Goal: Task Accomplishment & Management: Manage account settings

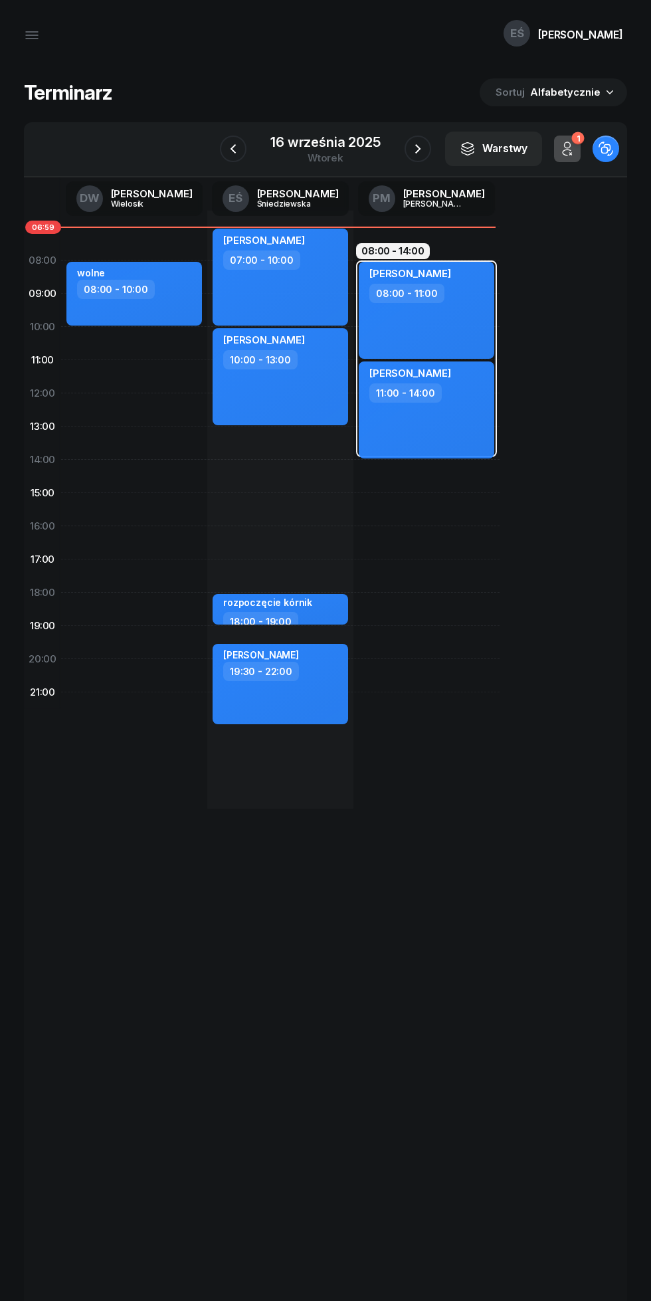
click at [259, 287] on div "[PERSON_NAME] 07:00 - 10:00" at bounding box center [281, 277] width 136 height 97
select select "07"
select select "10"
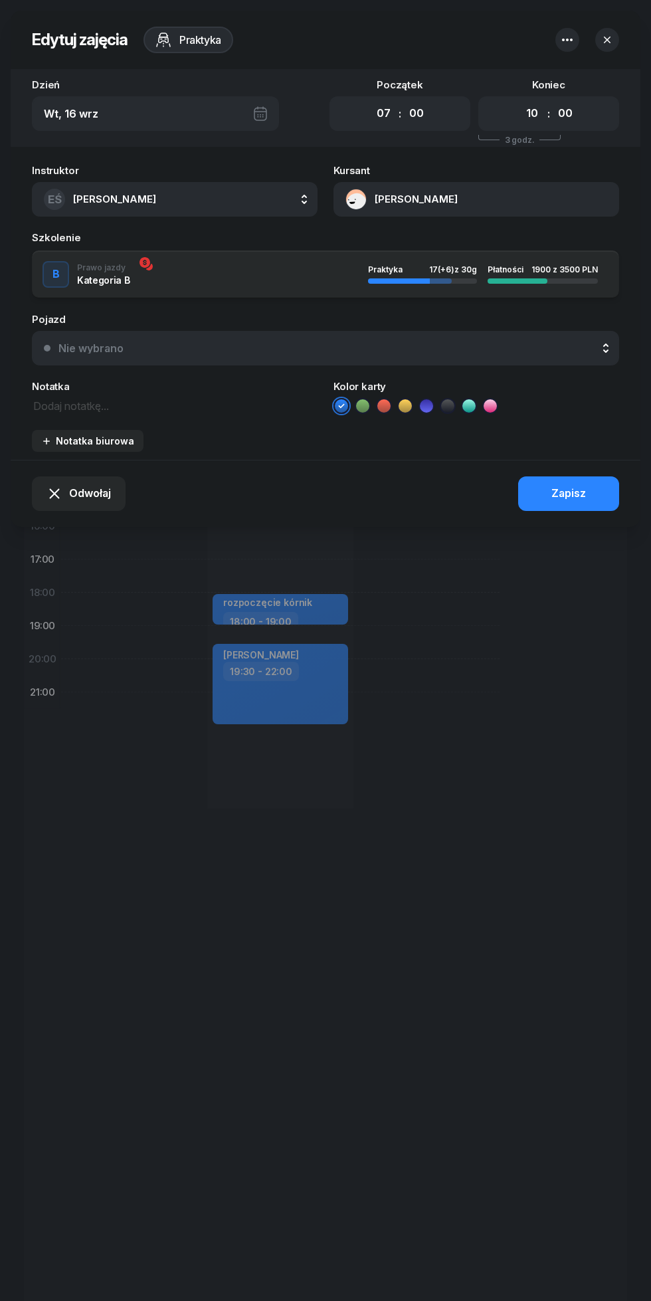
click at [393, 193] on button "[PERSON_NAME]" at bounding box center [477, 199] width 286 height 35
click at [473, 280] on div "509 391 801" at bounding box center [526, 275] width 174 height 27
click at [474, 286] on div "509 391 801" at bounding box center [526, 275] width 174 height 27
click at [607, 39] on icon "button" at bounding box center [607, 40] width 7 height 7
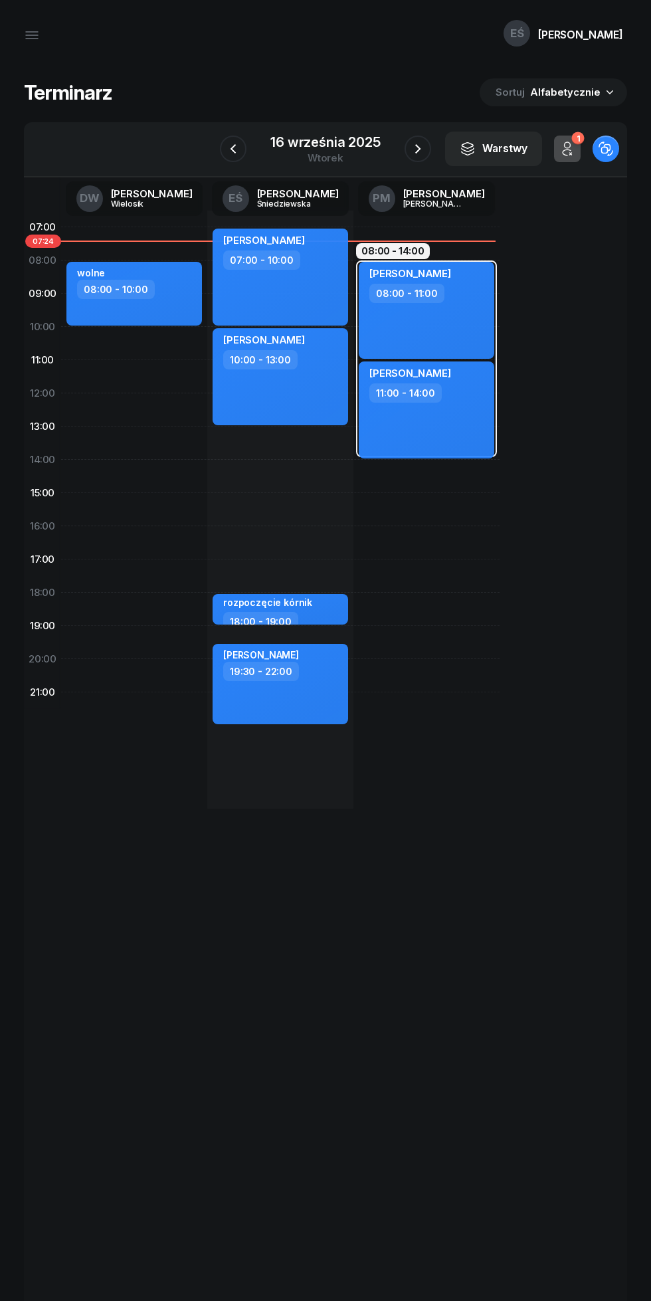
click at [306, 290] on div "[PERSON_NAME] 07:00 - 10:00" at bounding box center [281, 277] width 136 height 97
select select "07"
select select "10"
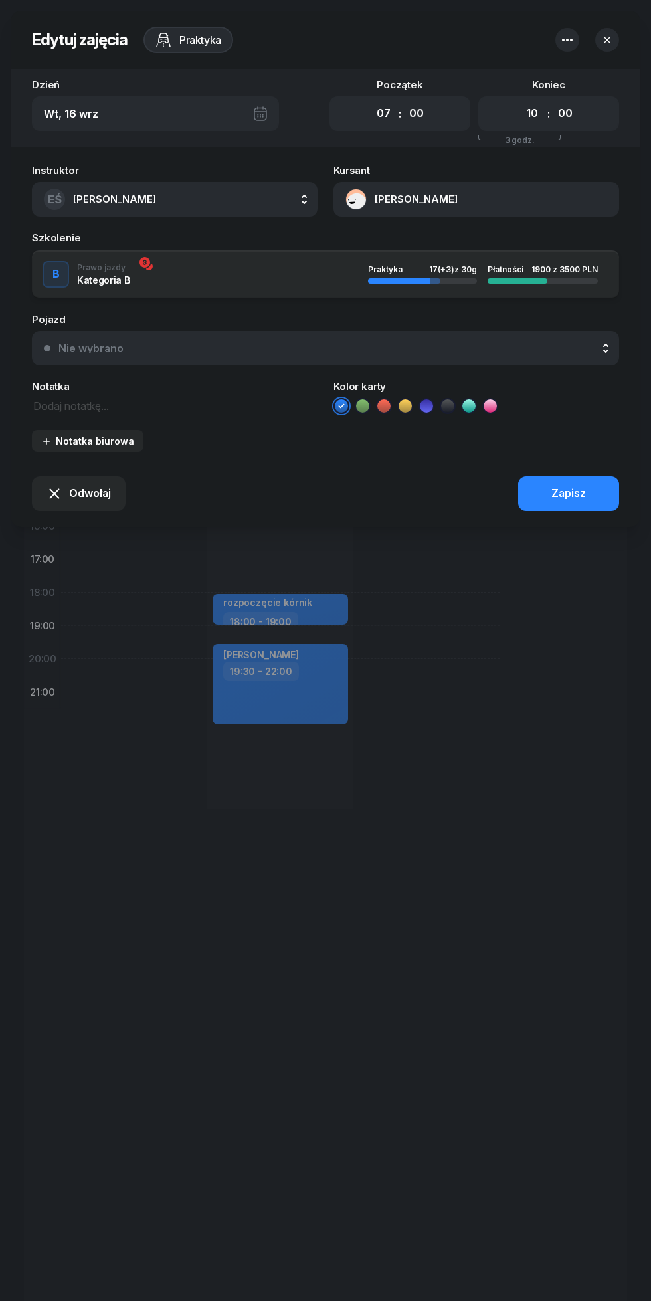
click at [383, 113] on select "00 01 02 03 04 05 06 07 08 09 10 11 12 13 14 15 16 17 18 19 20 21 22 23" at bounding box center [383, 114] width 25 height 28
select select "08"
click at [371, 100] on select "00 01 02 03 04 05 06 07 08 09 10 11 12 13 14 15 16 17 18 19 20 21 22 23" at bounding box center [383, 114] width 25 height 28
click at [575, 498] on div "Zapisz" at bounding box center [568, 493] width 35 height 17
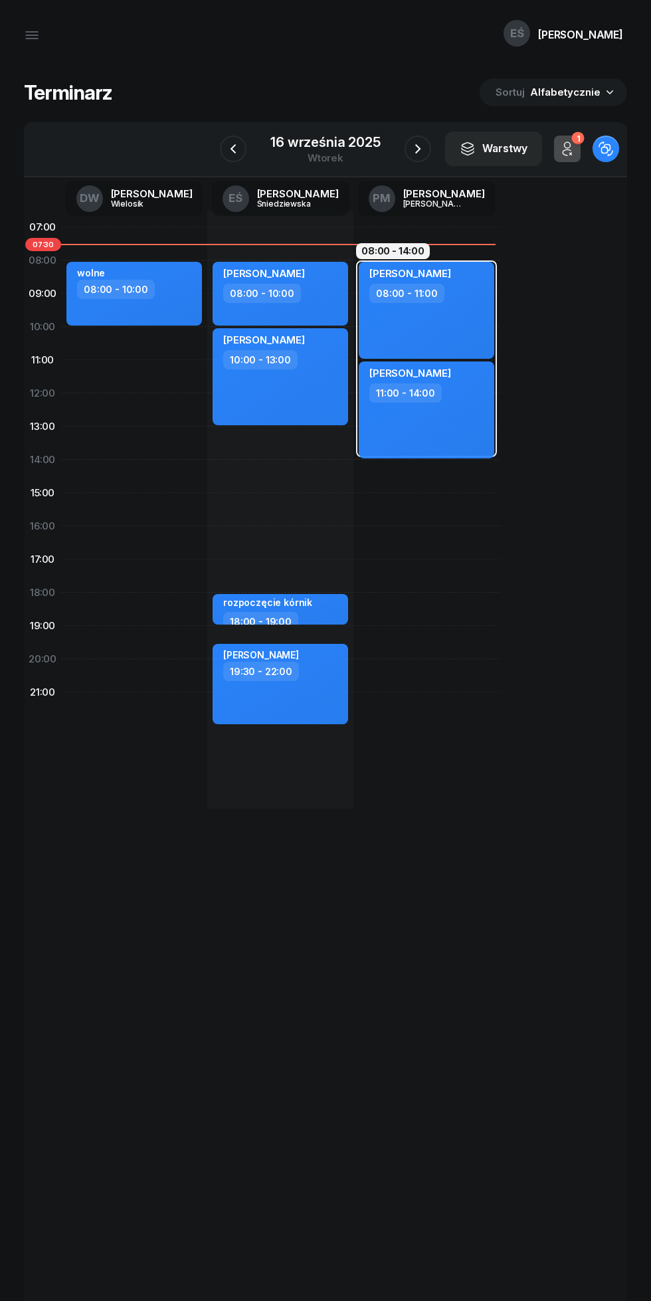
click at [317, 383] on div "[PERSON_NAME] 10:00 - 13:00" at bounding box center [281, 376] width 136 height 97
select select "10"
select select "13"
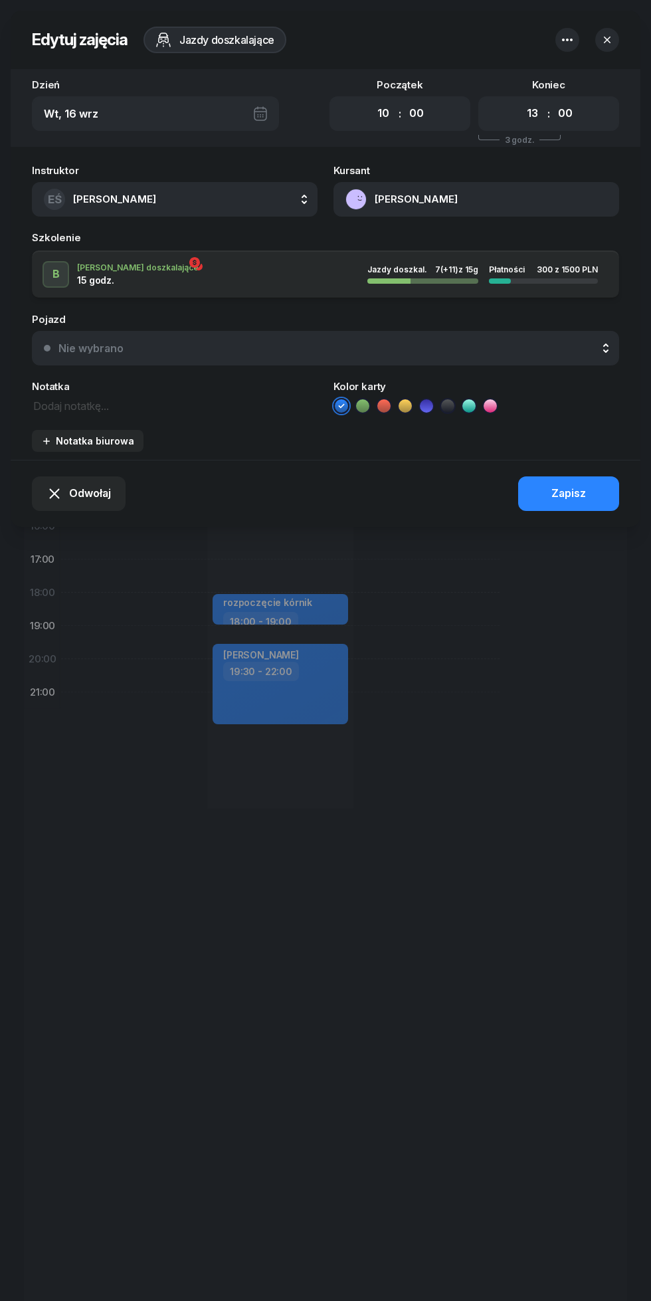
click at [448, 202] on button "[PERSON_NAME]" at bounding box center [477, 199] width 286 height 35
copy span "515 803 814"
click at [607, 37] on icon "button" at bounding box center [607, 39] width 13 height 13
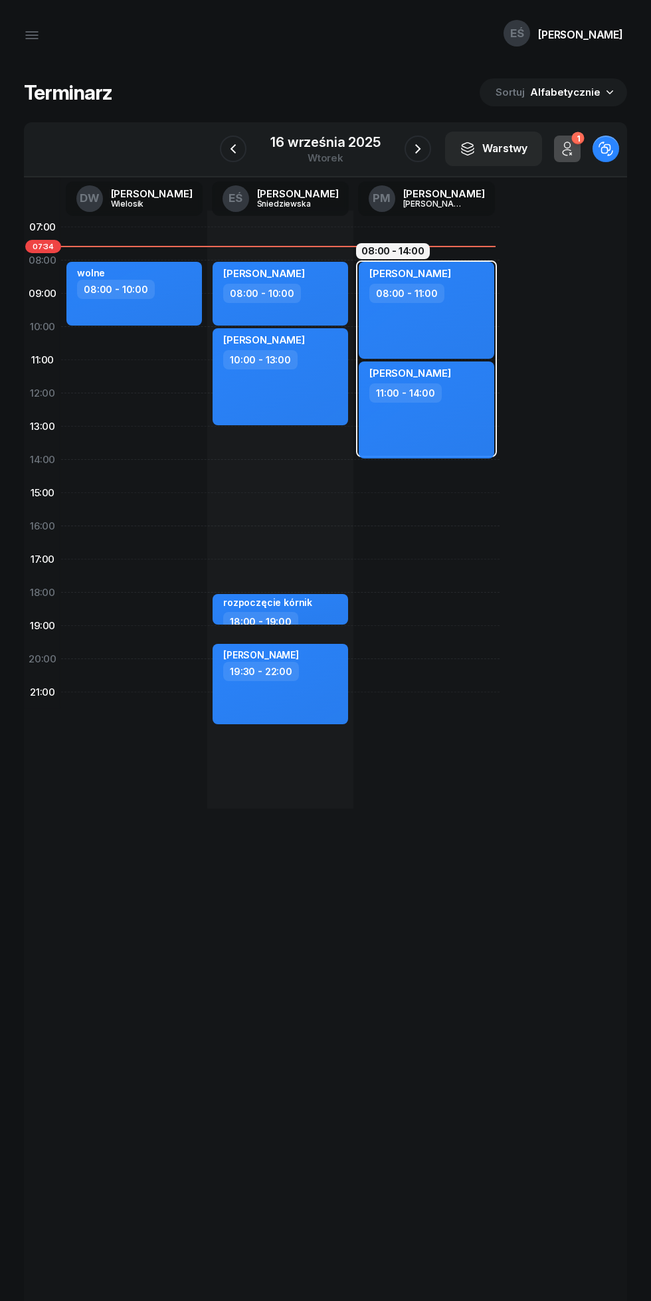
click at [320, 138] on div "16 września 2025" at bounding box center [325, 142] width 110 height 13
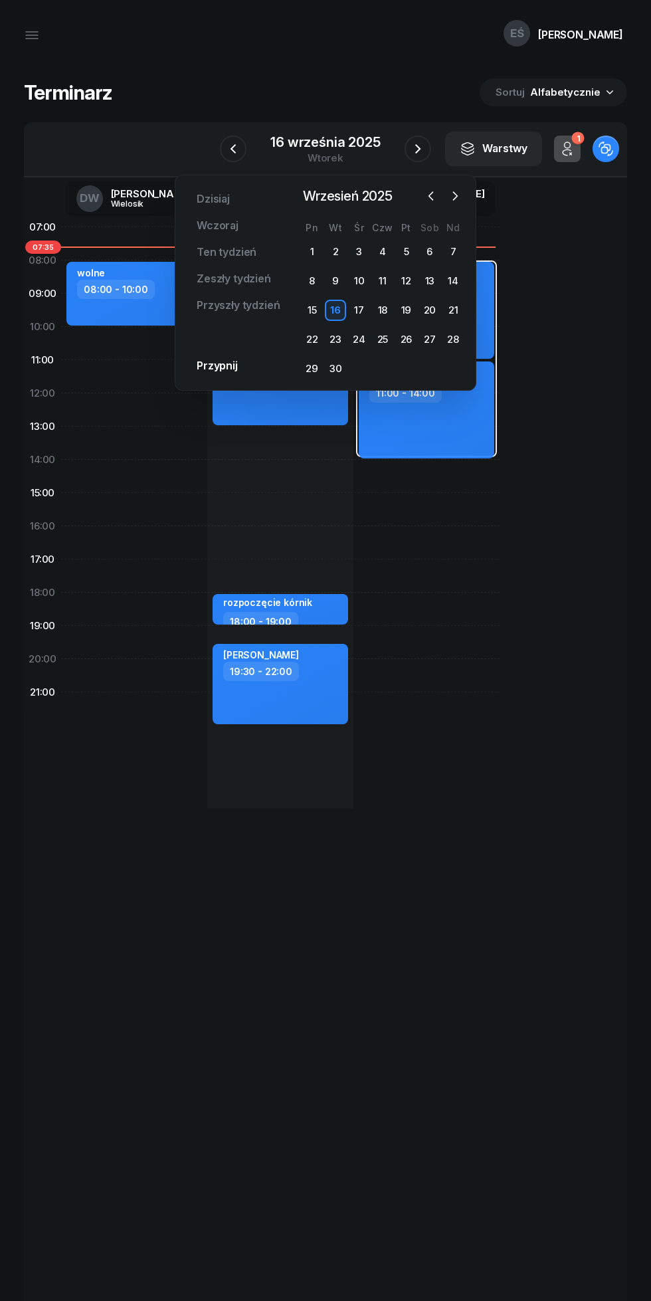
click at [336, 339] on div "23" at bounding box center [335, 339] width 21 height 21
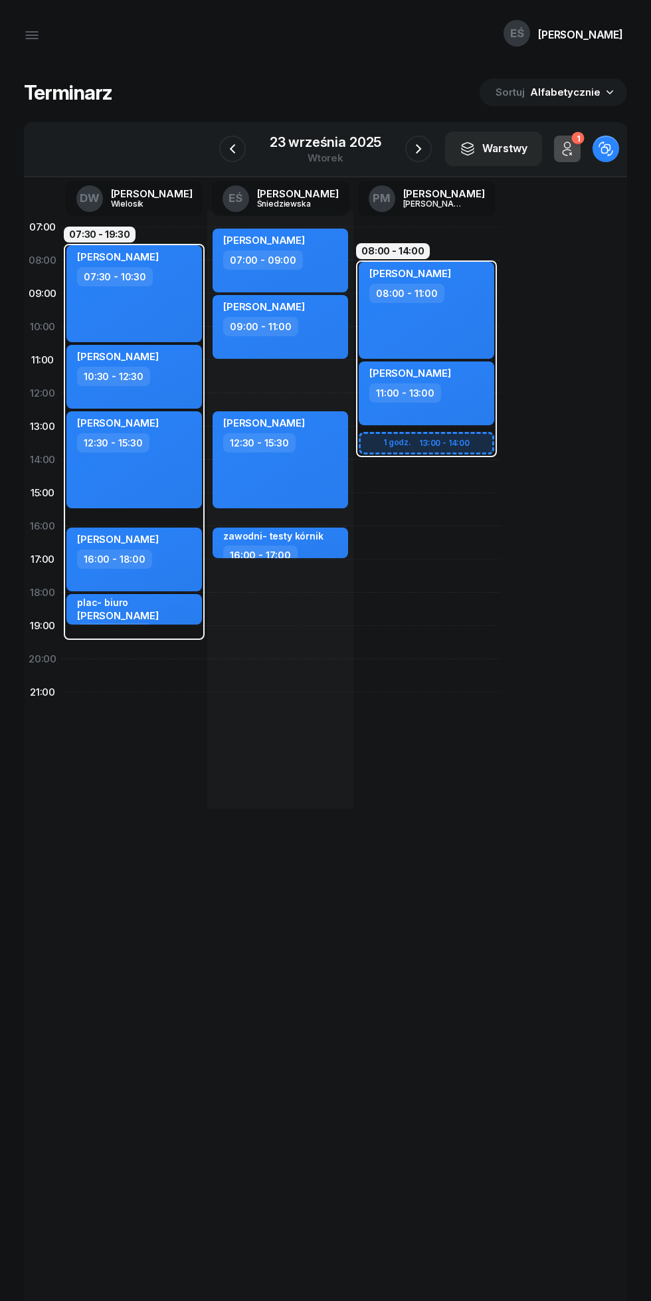
click at [308, 476] on div "[PERSON_NAME] 12:30 - 15:30" at bounding box center [281, 459] width 136 height 97
select select "12"
select select "30"
select select "15"
select select "30"
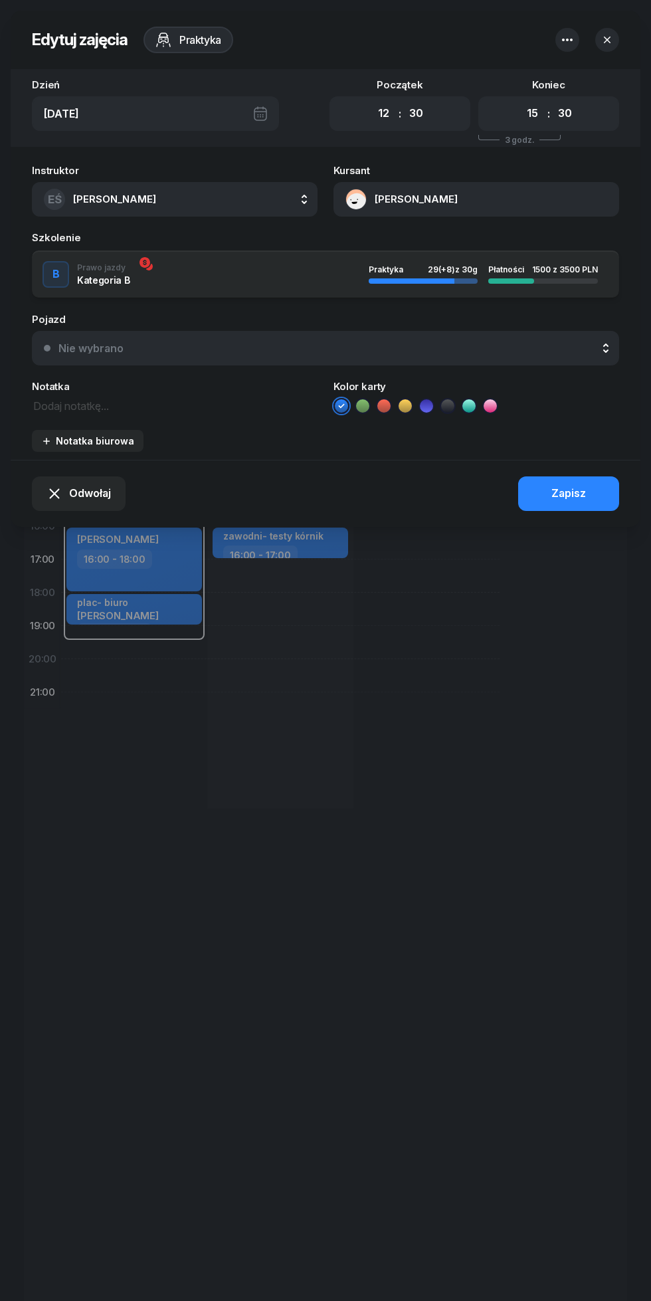
click at [106, 407] on textarea at bounding box center [175, 405] width 286 height 17
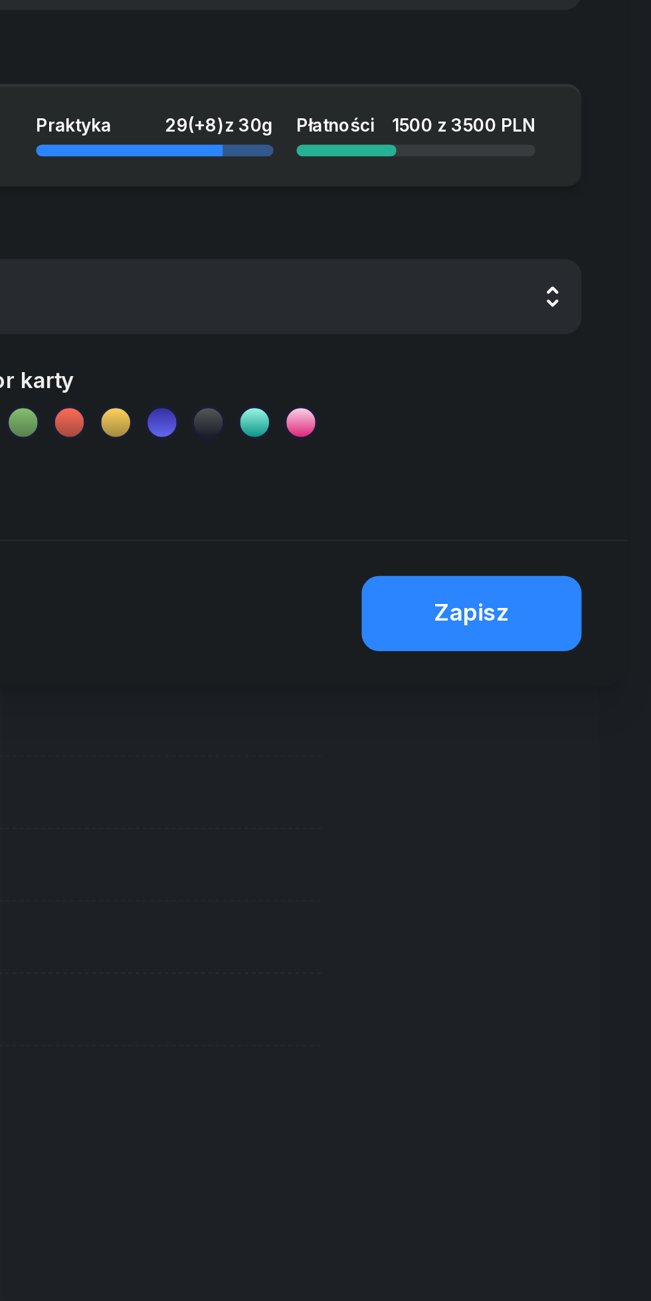
type textarea "Zostaje w [GEOGRAPHIC_DATA]"
click at [581, 482] on button "Zapisz" at bounding box center [568, 493] width 101 height 35
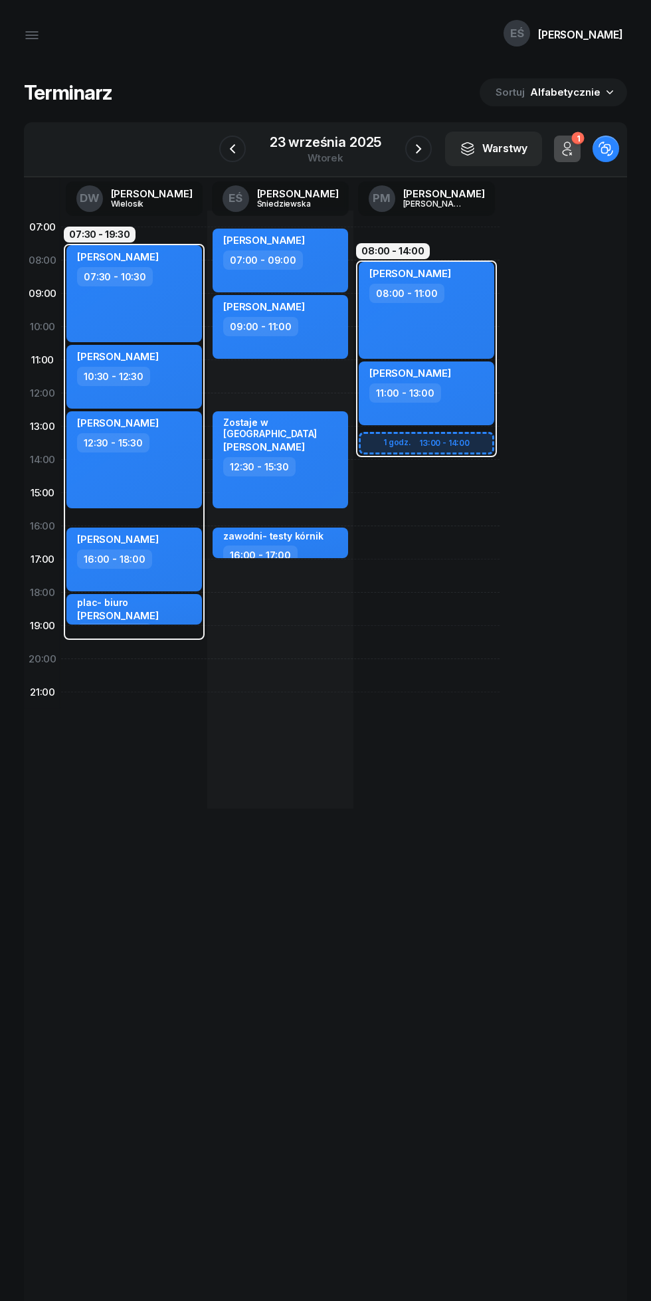
click at [348, 139] on div "23 września 2025" at bounding box center [326, 142] width 112 height 13
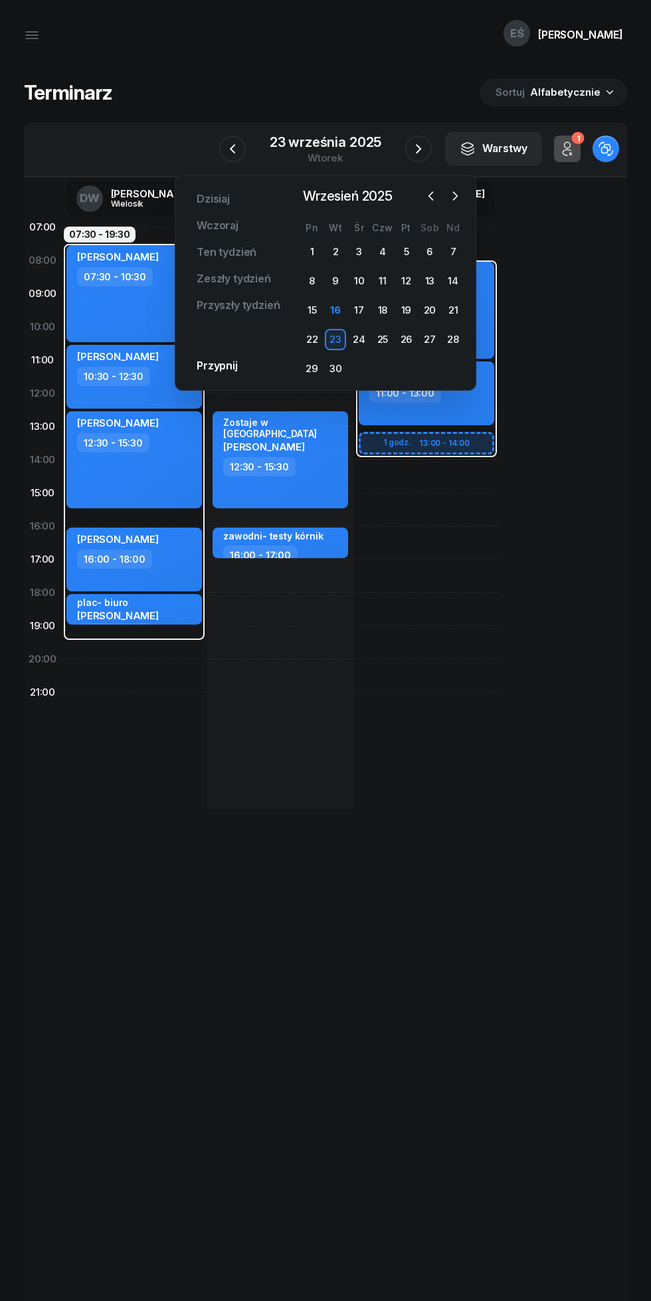
click at [359, 310] on div "17" at bounding box center [359, 310] width 21 height 21
